Goal: Check status

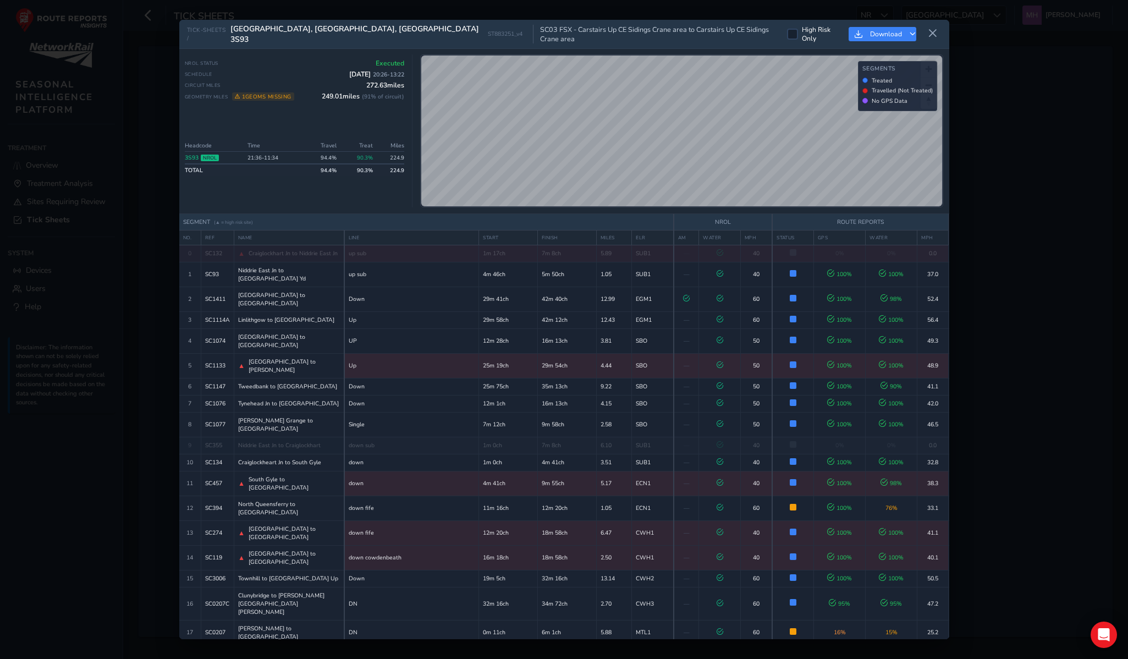
click at [350, 113] on div "NROL Status Executed Schedule 23 Sep 2025 20:26 - 13:22 Circuit Miles 272.63 mi…" at bounding box center [294, 93] width 219 height 68
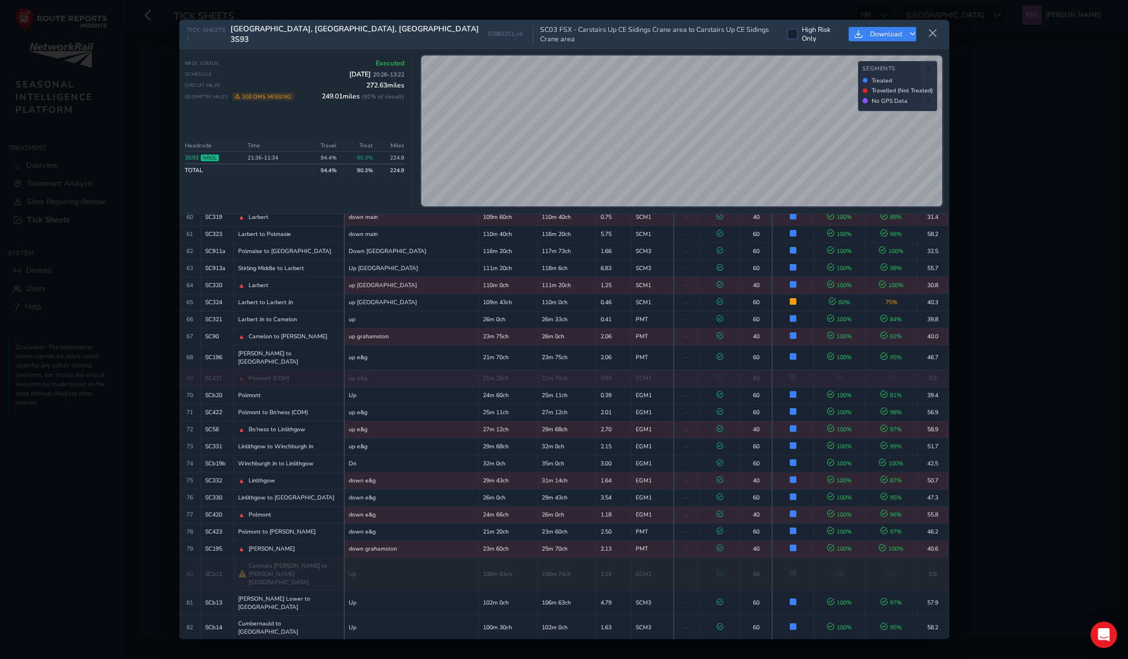
scroll to position [1341, 0]
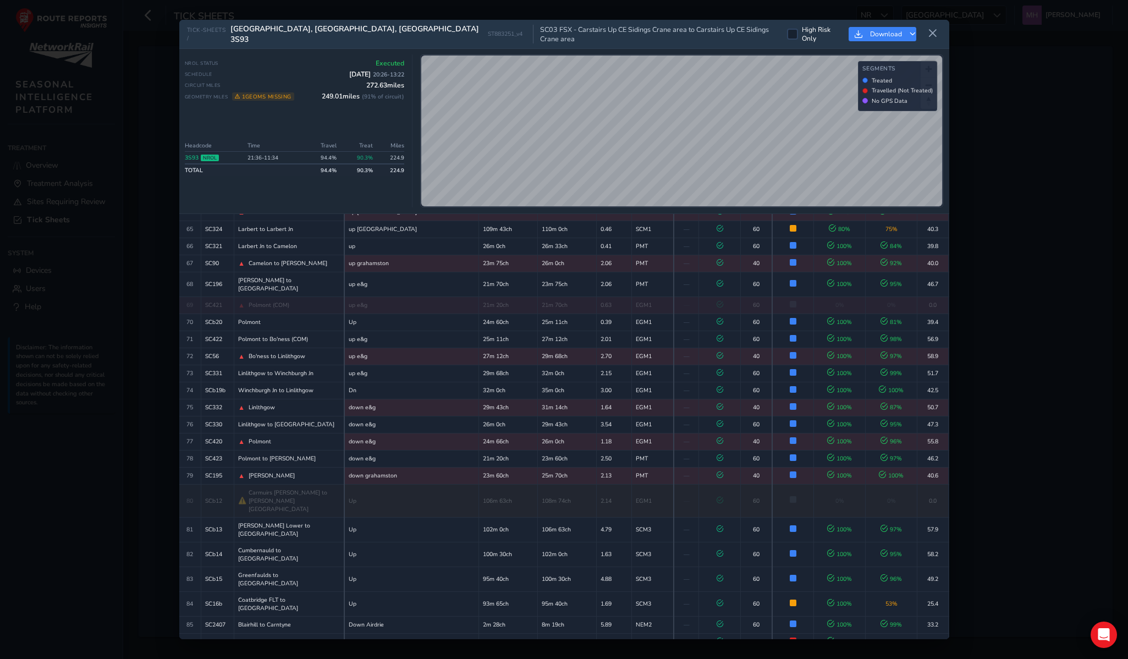
click at [1024, 174] on div "TICK-SHEETS / Central Scotland, Fife, Borders 3S93 ST883251_v4 SC03 FSX - Carst…" at bounding box center [564, 329] width 1128 height 659
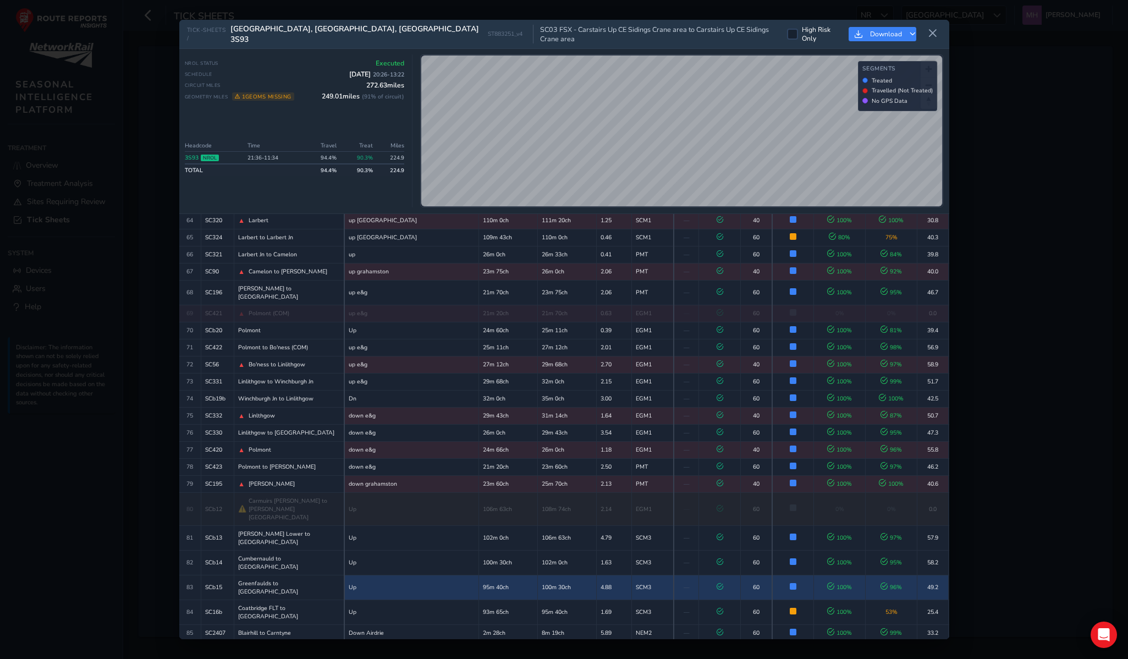
scroll to position [1320, 0]
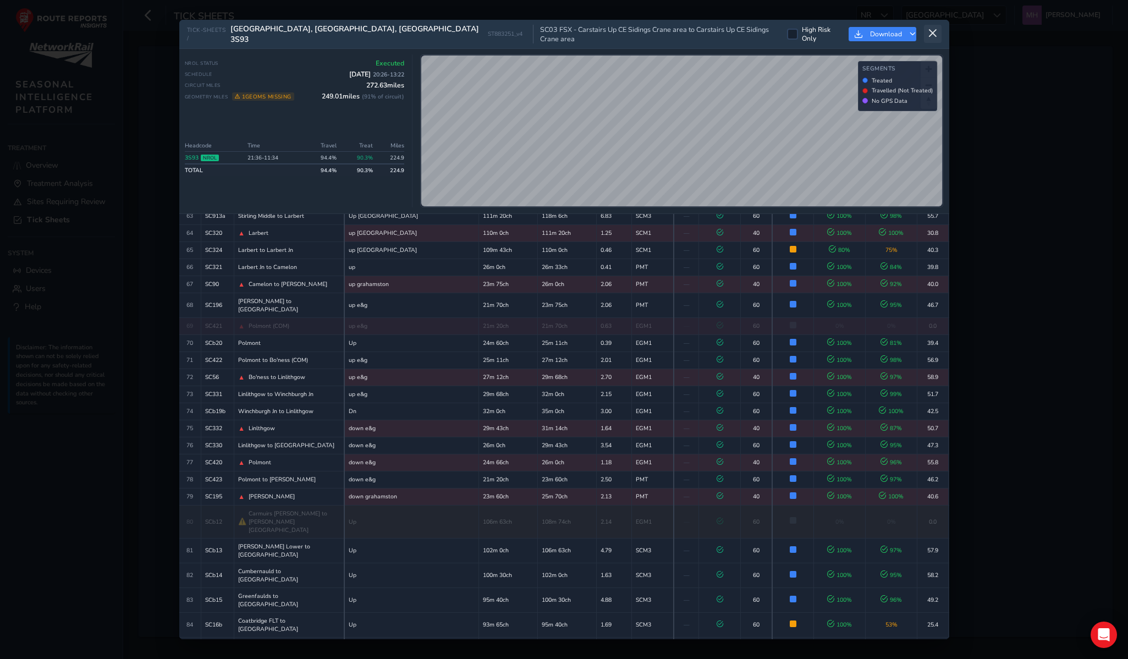
click at [931, 30] on icon at bounding box center [932, 34] width 10 height 10
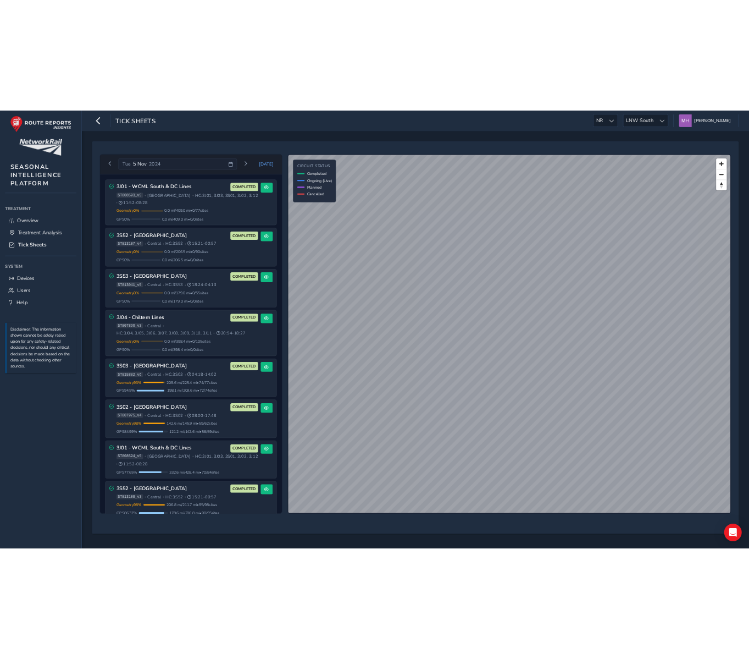
scroll to position [153, 0]
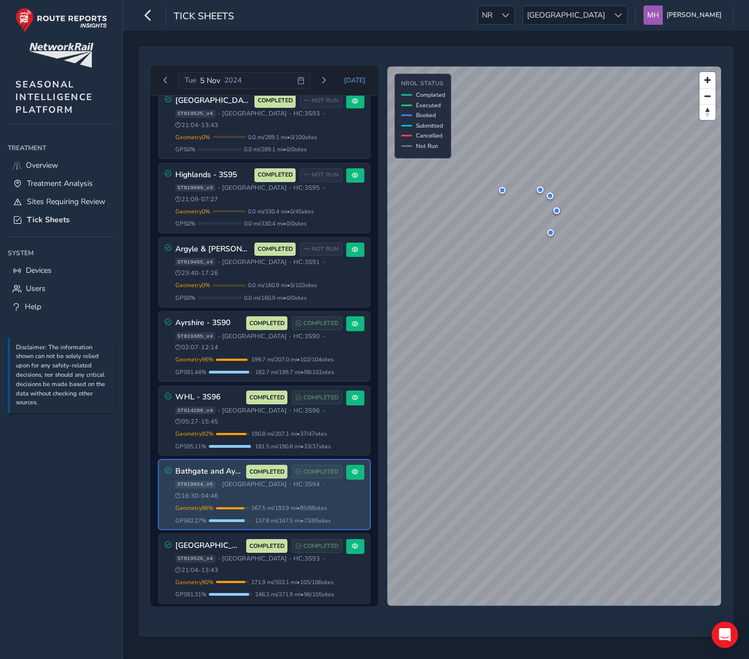
scroll to position [175, 0]
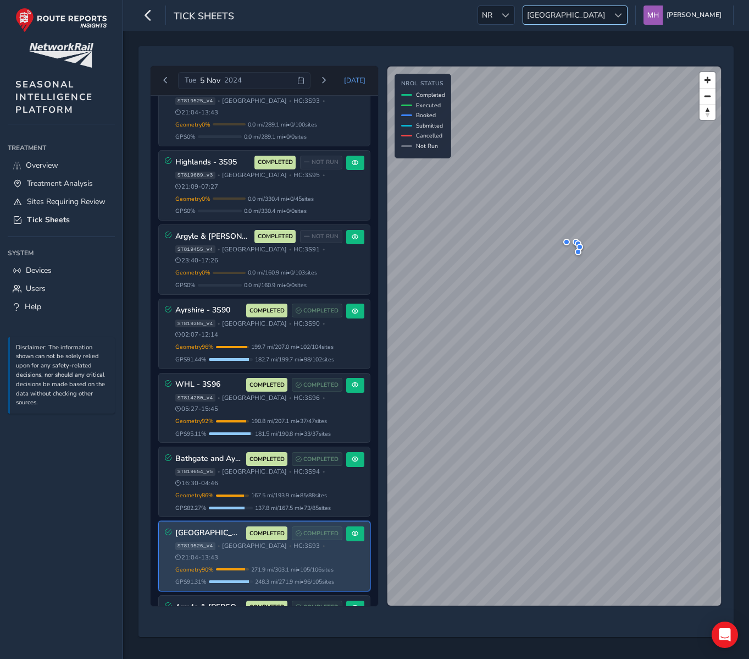
click at [601, 15] on span "[GEOGRAPHIC_DATA]" at bounding box center [566, 15] width 86 height 18
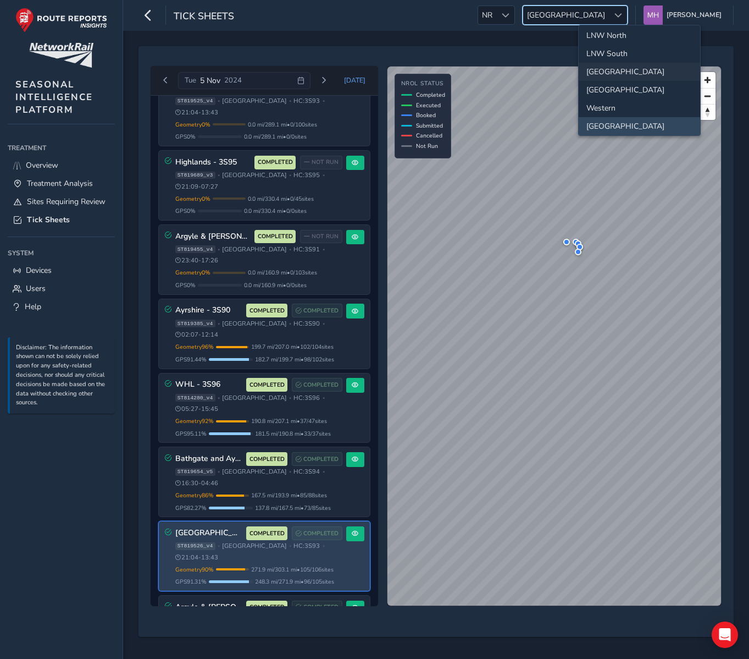
scroll to position [115, 0]
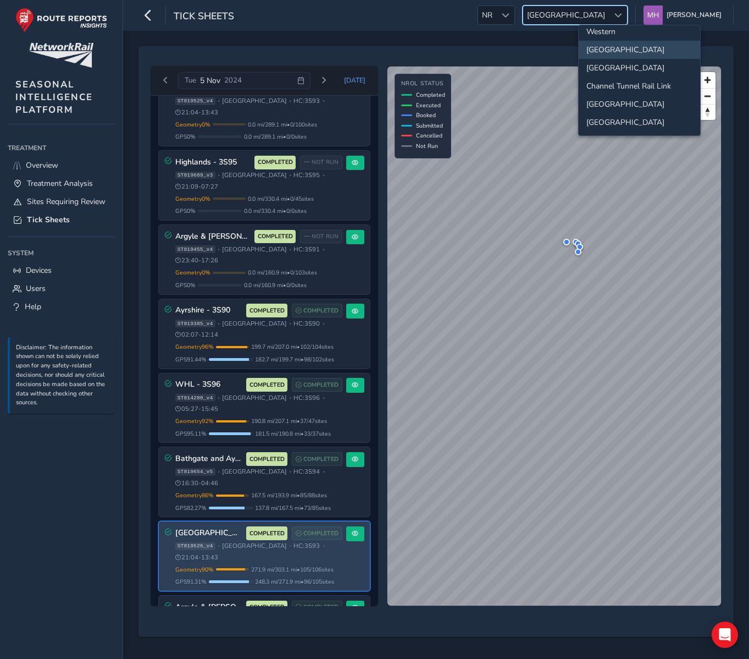
click at [441, 56] on div "[DATE] [DATE] [GEOGRAPHIC_DATA] and [GEOGRAPHIC_DATA] 3S94 COMPLETED COMPLETED …" at bounding box center [436, 341] width 580 height 575
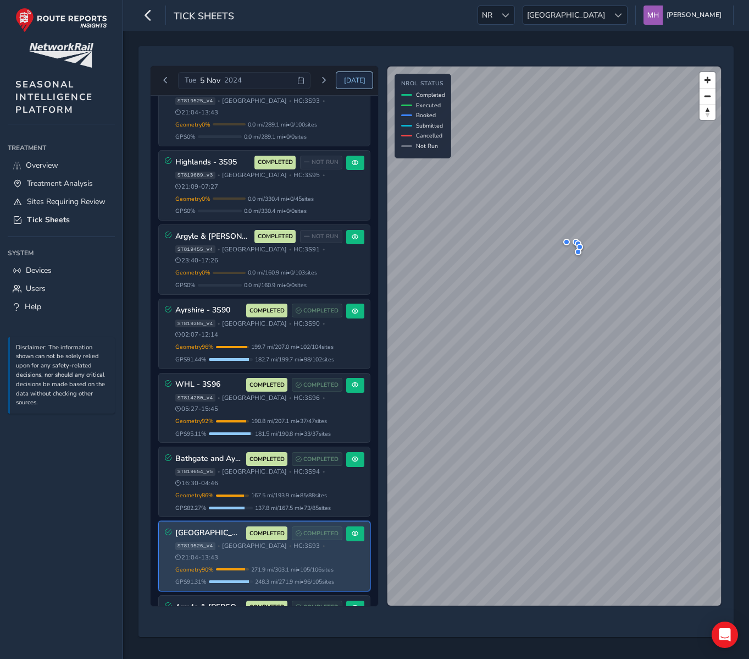
click at [357, 82] on span "[DATE]" at bounding box center [354, 80] width 21 height 9
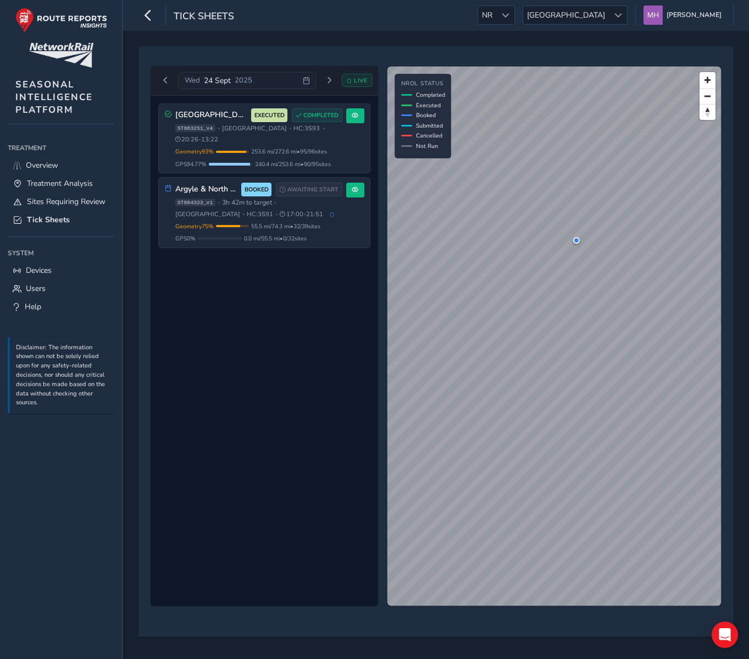
click at [290, 316] on div "[GEOGRAPHIC_DATA] 3S93 EXECUTED COMPLETED ST883251_v4 • [GEOGRAPHIC_DATA] • HC:…" at bounding box center [265, 351] width 228 height 511
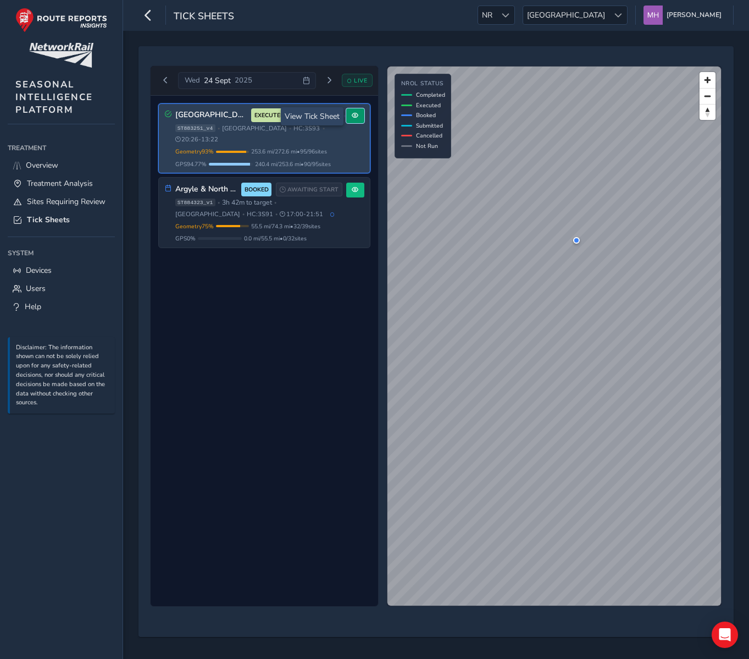
click at [359, 118] on button at bounding box center [355, 115] width 18 height 15
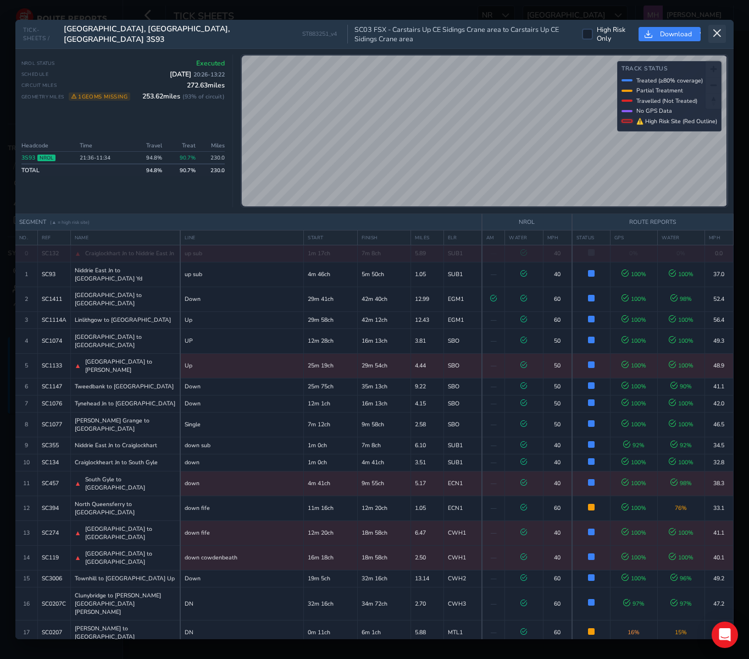
click at [722, 36] on button at bounding box center [718, 34] width 18 height 18
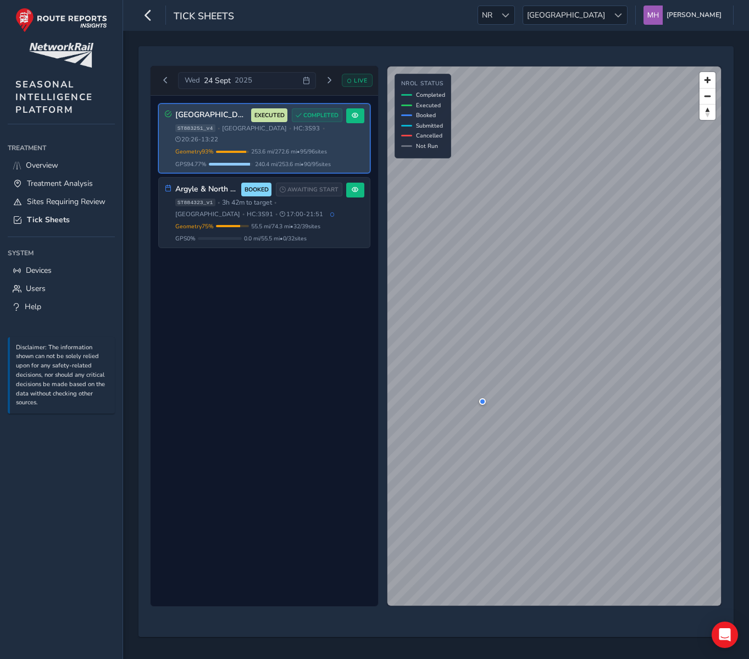
click at [272, 358] on div "[GEOGRAPHIC_DATA] 3S93 EXECUTED COMPLETED ST883251_v4 • [GEOGRAPHIC_DATA] • HC:…" at bounding box center [265, 351] width 228 height 511
